Goal: Find specific page/section: Find specific page/section

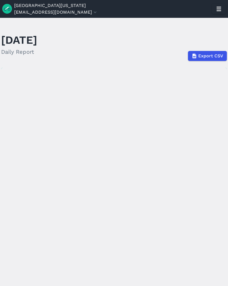
click at [222, 8] on icon "button" at bounding box center [219, 8] width 9 height 9
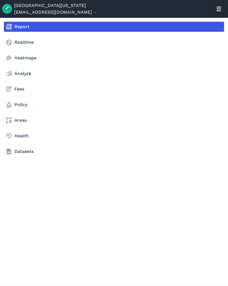
click at [171, 45] on link "Realtime" at bounding box center [114, 42] width 221 height 10
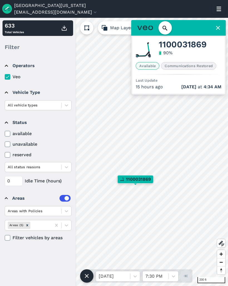
click at [214, 33] on div at bounding box center [179, 28] width 95 height 16
click at [215, 28] on icon at bounding box center [218, 28] width 7 height 7
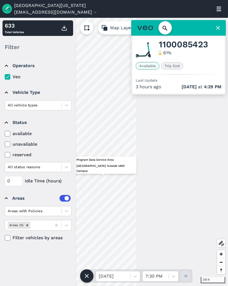
click at [104, 174] on div "[GEOGRAPHIC_DATA] Outside UMD Campus" at bounding box center [103, 168] width 67 height 11
click at [215, 29] on icon at bounding box center [218, 28] width 7 height 7
